Goal: Information Seeking & Learning: Learn about a topic

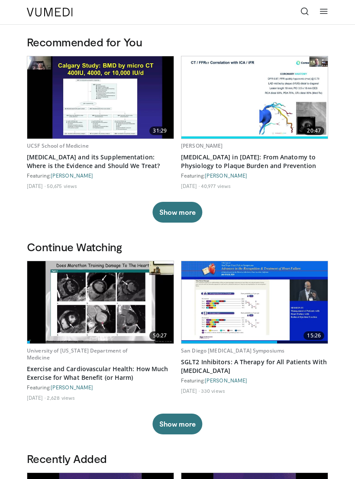
click at [103, 317] on img at bounding box center [100, 302] width 146 height 82
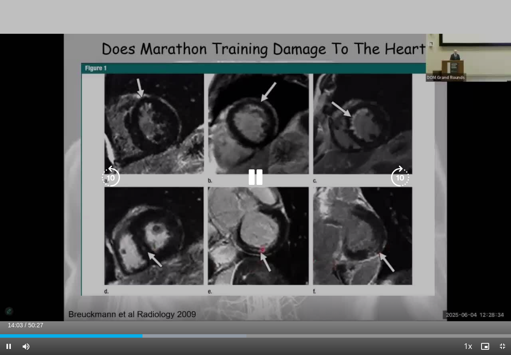
click at [264, 182] on icon "Video Player" at bounding box center [256, 178] width 24 height 24
click at [247, 170] on icon "Video Player" at bounding box center [256, 178] width 24 height 24
click at [254, 173] on icon "Video Player" at bounding box center [256, 178] width 24 height 24
click at [256, 170] on icon "Video Player" at bounding box center [256, 178] width 24 height 24
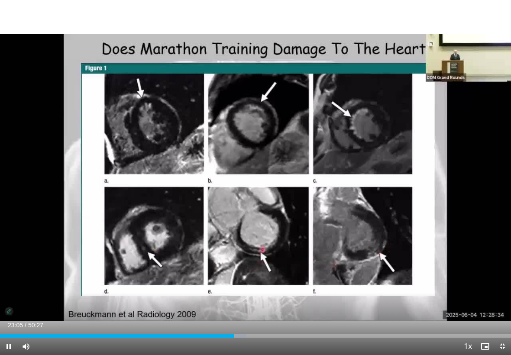
click at [355, 238] on div "10 seconds Tap to unmute" at bounding box center [255, 177] width 511 height 355
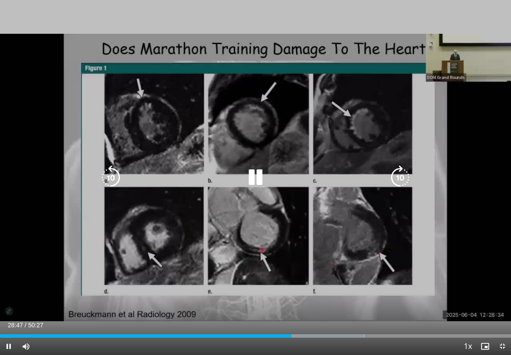
click at [296, 245] on div "10 seconds Tap to unmute" at bounding box center [255, 177] width 511 height 355
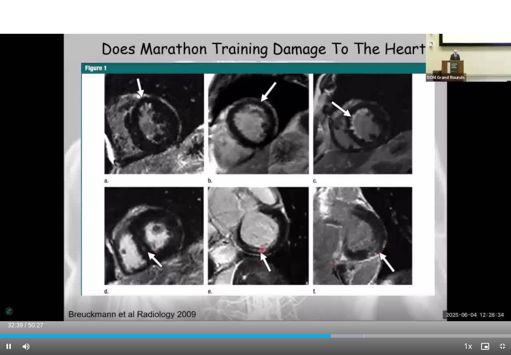
click at [2, 22] on div "10 seconds Tap to unmute" at bounding box center [255, 177] width 511 height 355
click at [34, 37] on div "10 seconds Tap to unmute" at bounding box center [255, 177] width 511 height 355
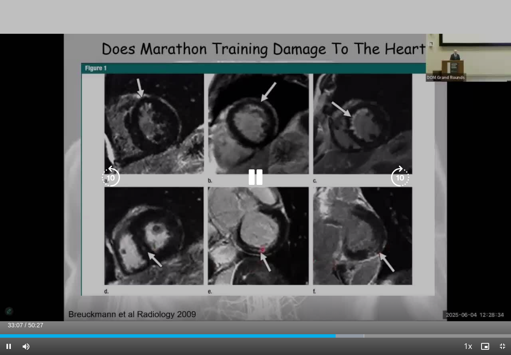
click at [339, 337] on div "Progress Bar" at bounding box center [302, 336] width 124 height 3
click at [306, 335] on div "Progress Bar" at bounding box center [170, 336] width 340 height 3
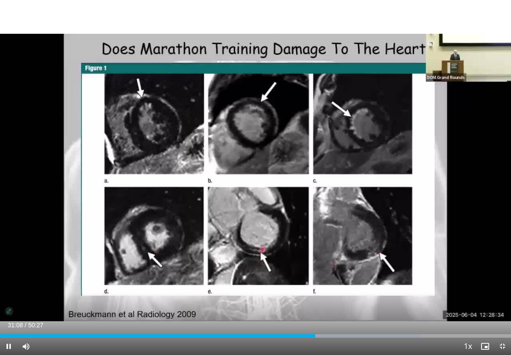
click at [127, 34] on div "10 seconds Tap to unmute" at bounding box center [255, 177] width 511 height 355
click at [355, 225] on div "10 seconds Tap to unmute" at bounding box center [255, 177] width 511 height 355
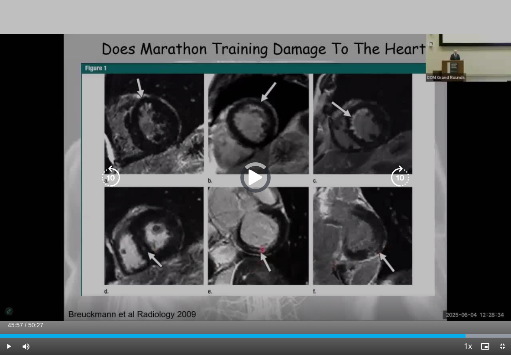
click at [355, 338] on div "Progress Bar" at bounding box center [452, 336] width 120 height 3
click at [261, 179] on icon "Video Player" at bounding box center [256, 178] width 24 height 24
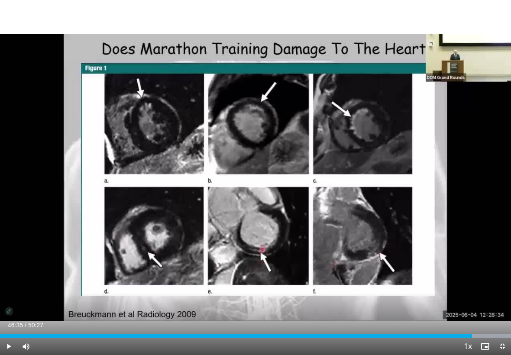
click at [312, 178] on div "10 seconds Tap to unmute" at bounding box center [255, 177] width 511 height 355
click at [273, 180] on div "10 seconds Tap to unmute" at bounding box center [255, 177] width 511 height 355
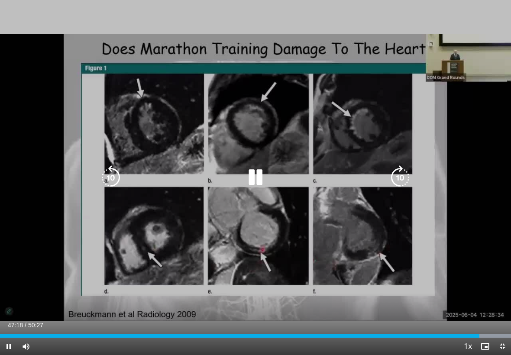
click at [260, 176] on icon "Video Player" at bounding box center [256, 178] width 24 height 24
click at [258, 183] on icon "Video Player" at bounding box center [256, 178] width 24 height 24
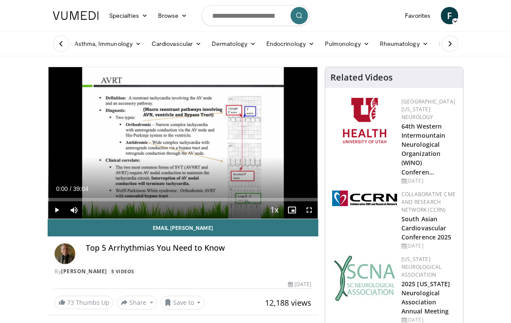
click at [454, 48] on button at bounding box center [450, 44] width 16 height 16
click at [456, 44] on icon at bounding box center [452, 44] width 6 height 6
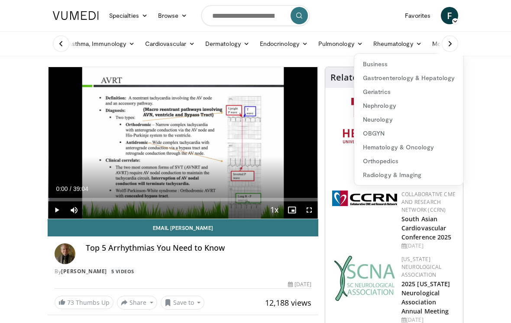
scroll to position [3, 0]
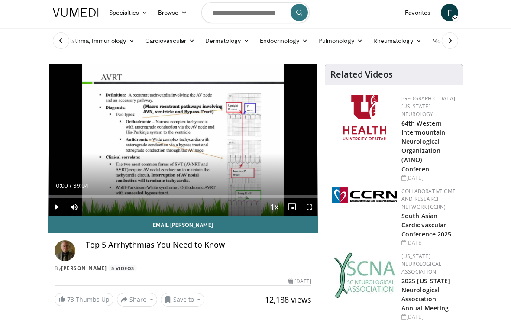
click at [181, 45] on link "Cardiovascular" at bounding box center [170, 40] width 60 height 17
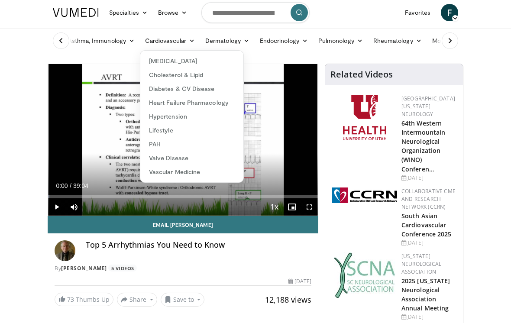
click at [166, 131] on link "Lifestyle" at bounding box center [191, 131] width 103 height 14
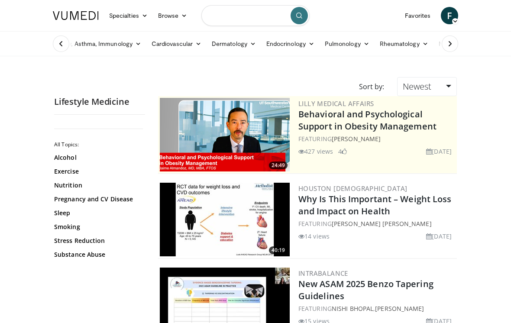
click at [260, 22] on input "Search topics, interventions" at bounding box center [256, 15] width 108 height 21
type input "******"
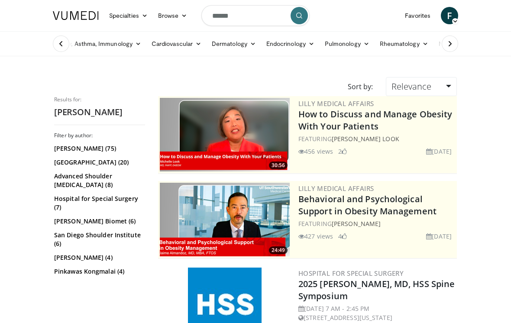
click at [217, 18] on input "******" at bounding box center [256, 15] width 108 height 21
type input "**********"
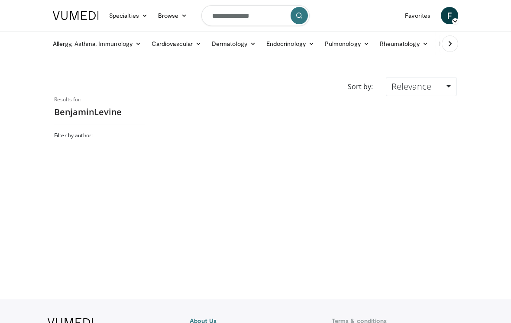
click at [242, 16] on input "**********" at bounding box center [256, 15] width 108 height 21
type input "**********"
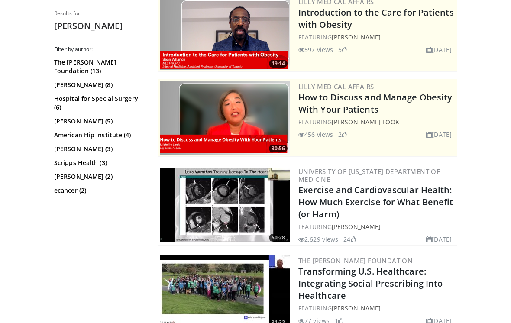
scroll to position [101, 0]
click at [262, 195] on img at bounding box center [225, 206] width 130 height 74
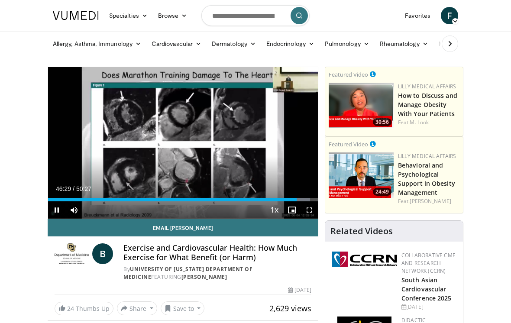
click at [294, 202] on span "Video Player" at bounding box center [291, 210] width 17 height 17
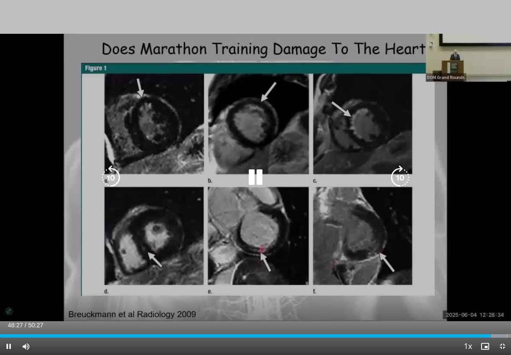
click at [264, 175] on icon "Video Player" at bounding box center [256, 178] width 24 height 24
